Goal: Task Accomplishment & Management: Manage account settings

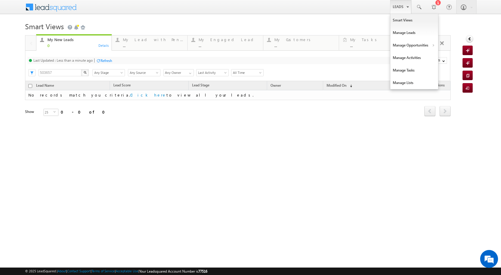
click at [405, 11] on link "Leads" at bounding box center [400, 7] width 21 height 14
click at [445, 58] on link "Customers Leads" at bounding box center [466, 58] width 55 height 13
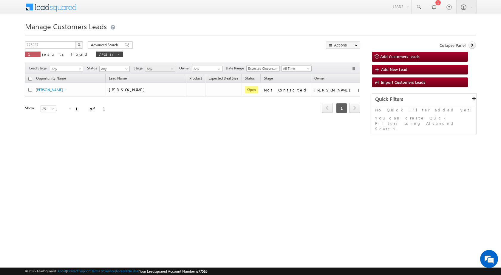
drag, startPoint x: 276, startPoint y: 192, endPoint x: 142, endPoint y: 52, distance: 193.5
click at [273, 184] on html "Menu Surbhi Dhadve sitar a5@ks erve." at bounding box center [250, 92] width 501 height 184
drag, startPoint x: 152, startPoint y: 176, endPoint x: 121, endPoint y: 25, distance: 154.2
click at [147, 176] on html "Menu Surbhi Dhadve sitar a5@ks erve." at bounding box center [250, 92] width 501 height 184
click at [147, 136] on div "Manage Customers Leads 776237 X 1 results found 776237 Advanced Search Advanced…" at bounding box center [250, 94] width 451 height 149
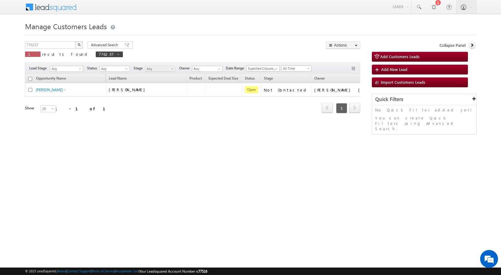
drag, startPoint x: 129, startPoint y: 158, endPoint x: 0, endPoint y: 0, distance: 204.0
click at [129, 158] on div "Manage Customers Leads 776237 X 1 results found 776237 Advanced Search Advanced…" at bounding box center [250, 94] width 451 height 149
click at [38, 50] on div "776237 X 1 results found 776237" at bounding box center [74, 49] width 98 height 17
click at [41, 46] on input "776237" at bounding box center [50, 44] width 51 height 7
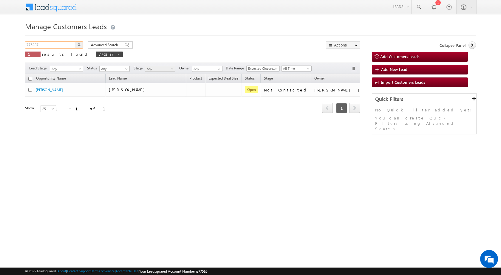
paste input "8849"
type input "788497"
click at [75, 41] on button "button" at bounding box center [79, 44] width 8 height 7
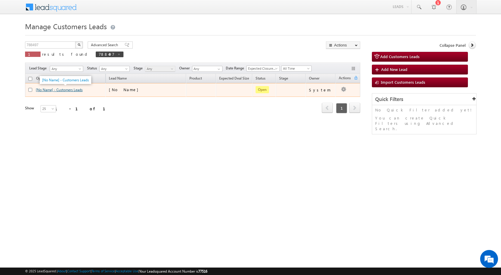
click at [59, 90] on link "[No Name] - Customers Leads" at bounding box center [59, 90] width 47 height 4
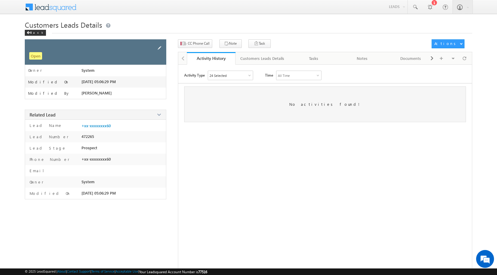
click at [159, 47] on span at bounding box center [159, 48] width 7 height 7
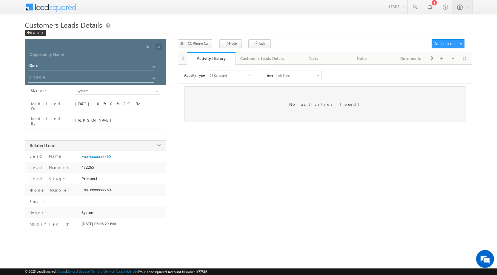
click at [38, 54] on input "Opportunity Name" at bounding box center [91, 55] width 127 height 8
type input "Brijesh Kumar"
click at [216, 165] on div "Activity Type 24 Selected Select All Other Activities 16 Owner Changed Status C…" at bounding box center [325, 175] width 294 height 209
click at [158, 47] on span at bounding box center [158, 47] width 7 height 7
click at [59, 76] on input at bounding box center [91, 78] width 127 height 10
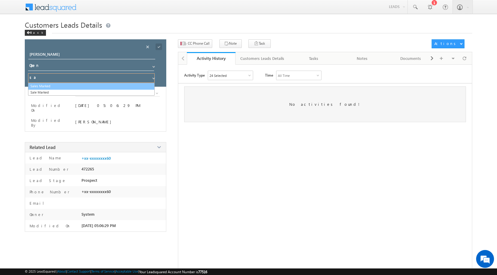
click at [44, 86] on link "Sales Marked" at bounding box center [91, 86] width 127 height 7
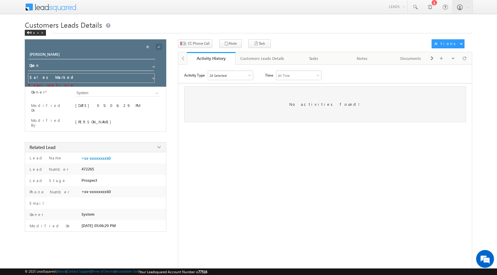
type input "Sales Marked"
click at [156, 94] on span at bounding box center [157, 93] width 5 height 5
click at [98, 96] on input "System" at bounding box center [117, 93] width 85 height 7
type input "S"
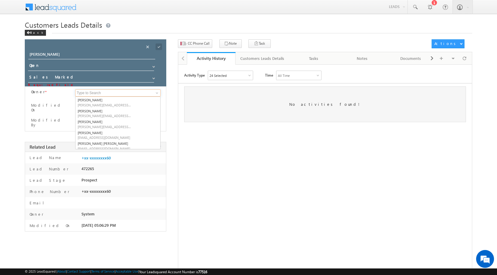
paste input "shubham.kumar3@sgrlimited.in"
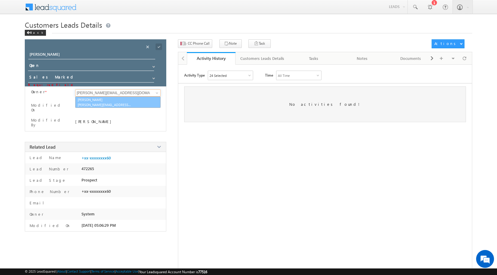
click at [101, 105] on span "shubham.kumar3@sgrlimited.in" at bounding box center [105, 105] width 54 height 4
type input "Shubham Kumar"
click at [158, 46] on span at bounding box center [158, 47] width 7 height 7
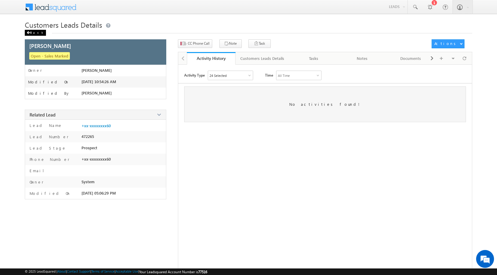
click at [35, 33] on div "Back" at bounding box center [35, 33] width 21 height 6
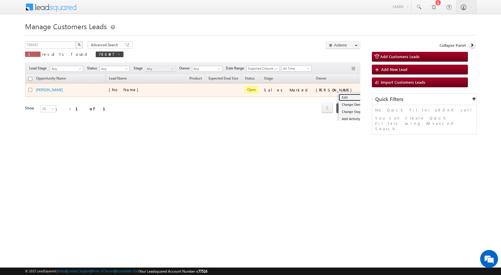
click at [339, 98] on link "Edit" at bounding box center [354, 97] width 30 height 7
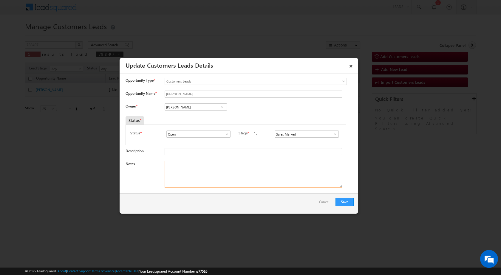
click at [269, 171] on textarea "Notes" at bounding box center [254, 174] width 178 height 27
click at [202, 174] on textarea "Notes" at bounding box center [254, 174] width 178 height 27
paste textarea "Name - Brijesh kumar / Lv - 5Lac / Married : age : 52 / Registry / Nagar Nigam …"
type textarea "Name - Brijesh kumar / Lv - 5Lac / Married : age : 52 / Registry / Nagar Nigam …"
click at [346, 203] on button "Save" at bounding box center [345, 202] width 18 height 8
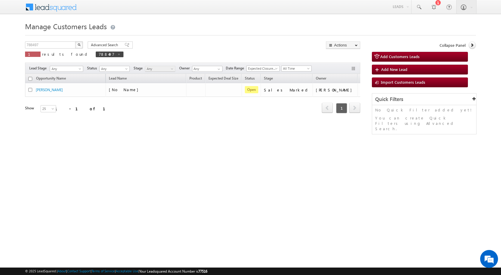
click at [175, 130] on div "Manage Customers Leads Customers Leads updated successfully. 788497 X 1 results…" at bounding box center [250, 94] width 451 height 149
click at [345, 169] on div "Manage Customers Leads Customers Leads updated successfully. 788497 X 1 results…" at bounding box center [250, 94] width 451 height 149
drag, startPoint x: 205, startPoint y: 183, endPoint x: 165, endPoint y: 26, distance: 162.5
click at [205, 183] on html "Menu Surbhi Dhadve sitar a5@ks erve." at bounding box center [250, 92] width 501 height 184
